Goal: Check status

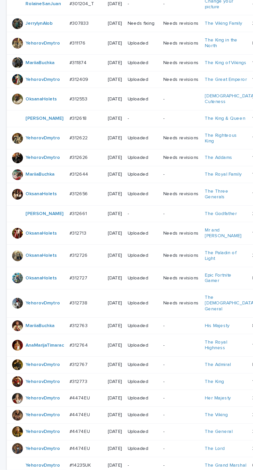
scroll to position [176, 0]
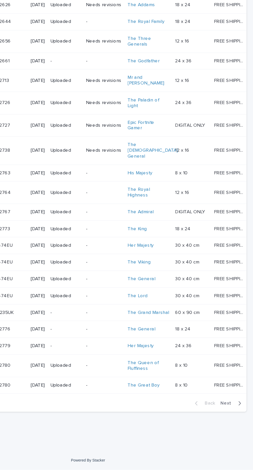
click at [237, 421] on span "Next" at bounding box center [233, 419] width 11 height 4
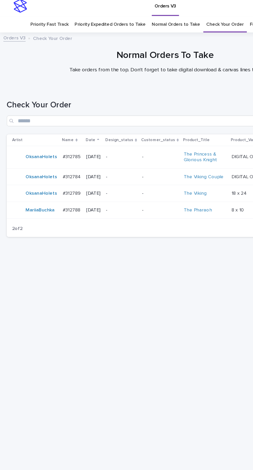
click at [64, 153] on td "[DATE]" at bounding box center [71, 152] width 15 height 13
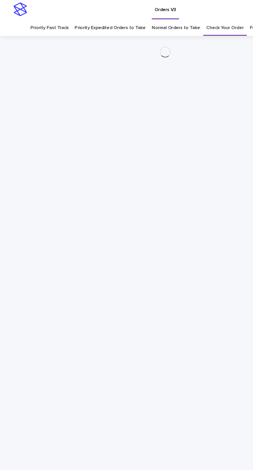
scroll to position [16, 0]
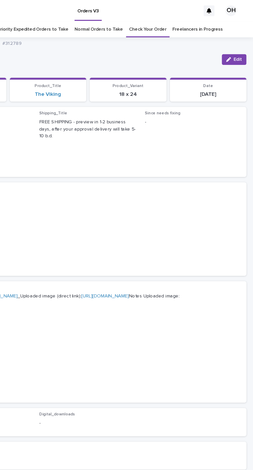
click at [241, 44] on span "Edit" at bounding box center [241, 46] width 6 height 4
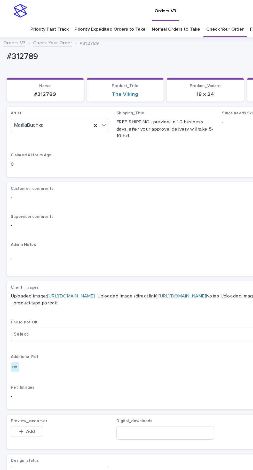
click at [73, 95] on icon at bounding box center [73, 96] width 2 height 3
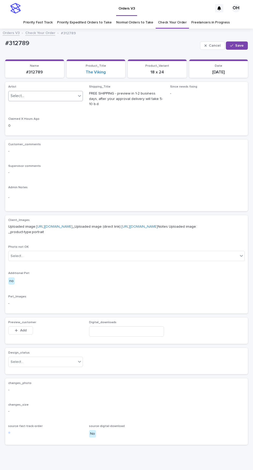
click at [214, 44] on span "Cancel" at bounding box center [214, 46] width 12 height 4
